Goal: Information Seeking & Learning: Learn about a topic

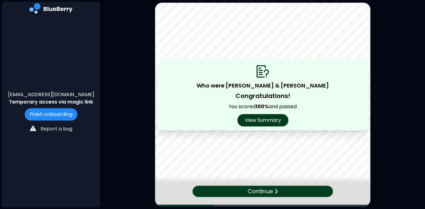
click at [267, 190] on p "Continue" at bounding box center [260, 191] width 25 height 9
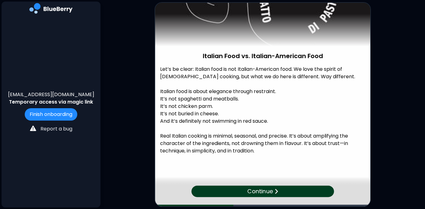
scroll to position [63, 0]
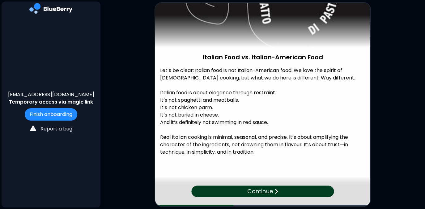
click at [261, 189] on p "Continue" at bounding box center [260, 191] width 26 height 9
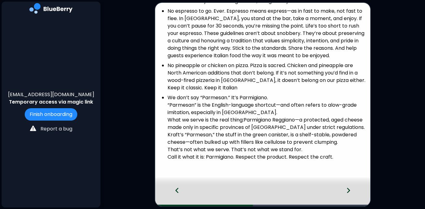
scroll to position [275, 0]
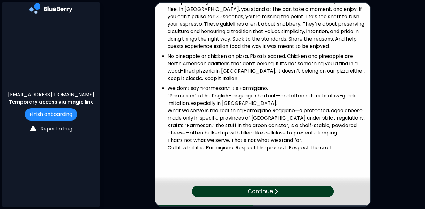
click at [269, 190] on p "Continue" at bounding box center [261, 191] width 26 height 9
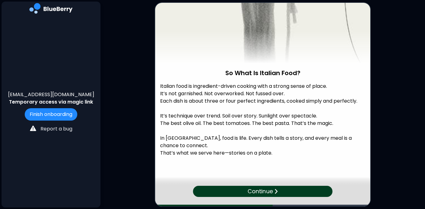
scroll to position [50, 0]
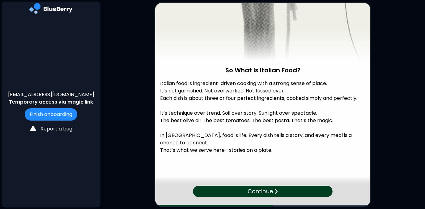
click at [273, 193] on div "Continue" at bounding box center [262, 191] width 139 height 11
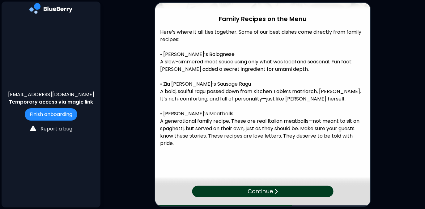
scroll to position [102, 0]
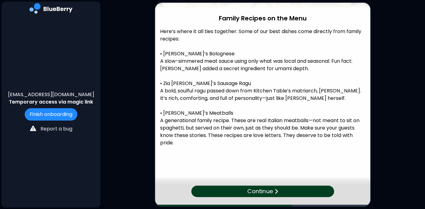
click at [271, 194] on p "Continue" at bounding box center [260, 191] width 26 height 9
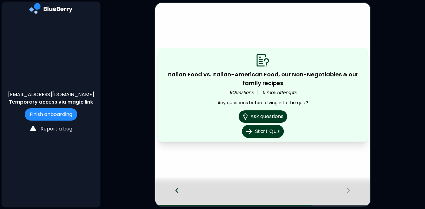
click at [263, 134] on button "Start Quiz" at bounding box center [263, 131] width 42 height 13
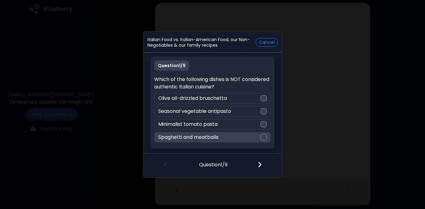
click at [262, 139] on div at bounding box center [264, 137] width 6 height 6
click at [259, 165] on img at bounding box center [260, 164] width 4 height 7
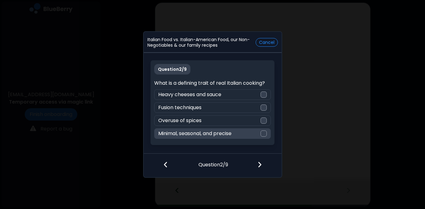
click at [264, 136] on div at bounding box center [264, 133] width 6 height 6
click at [260, 166] on img at bounding box center [260, 164] width 4 height 7
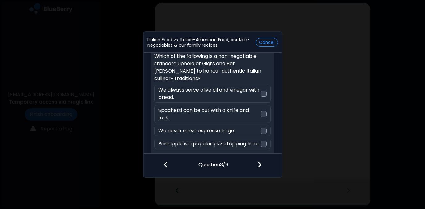
scroll to position [25, 0]
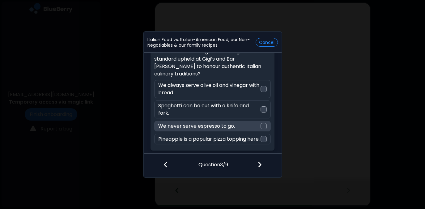
click at [263, 123] on div at bounding box center [264, 126] width 6 height 6
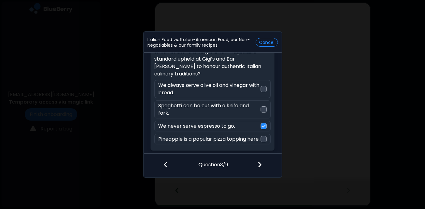
click at [259, 164] on img at bounding box center [260, 164] width 4 height 7
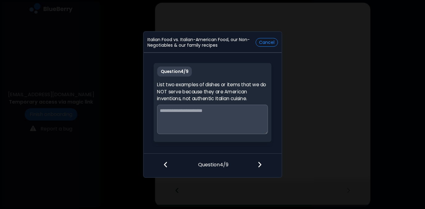
scroll to position [0, 0]
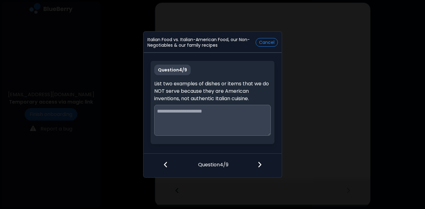
click at [236, 113] on textarea at bounding box center [212, 120] width 117 height 31
type textarea "**********"
click at [260, 164] on img at bounding box center [260, 164] width 4 height 7
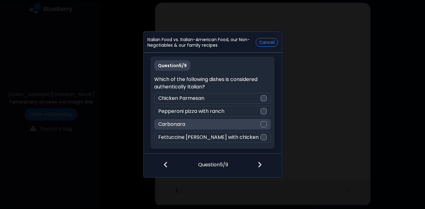
click at [264, 125] on div at bounding box center [264, 124] width 6 height 6
click at [260, 164] on img at bounding box center [260, 164] width 4 height 7
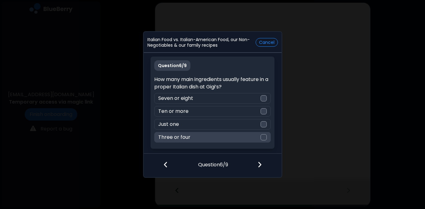
click at [264, 138] on div at bounding box center [264, 137] width 6 height 6
click at [259, 165] on img at bounding box center [260, 164] width 4 height 7
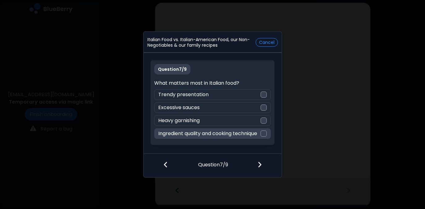
click at [265, 134] on div at bounding box center [264, 133] width 6 height 6
click at [259, 164] on img at bounding box center [260, 164] width 4 height 7
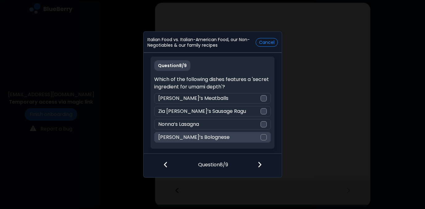
click at [266, 138] on div at bounding box center [264, 137] width 6 height 6
click at [258, 165] on img at bounding box center [260, 164] width 4 height 7
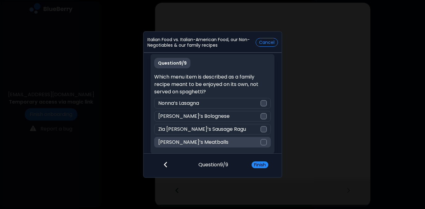
click at [263, 141] on div at bounding box center [264, 142] width 6 height 6
click at [261, 164] on button "Finish" at bounding box center [260, 164] width 17 height 7
